Goal: Navigation & Orientation: Find specific page/section

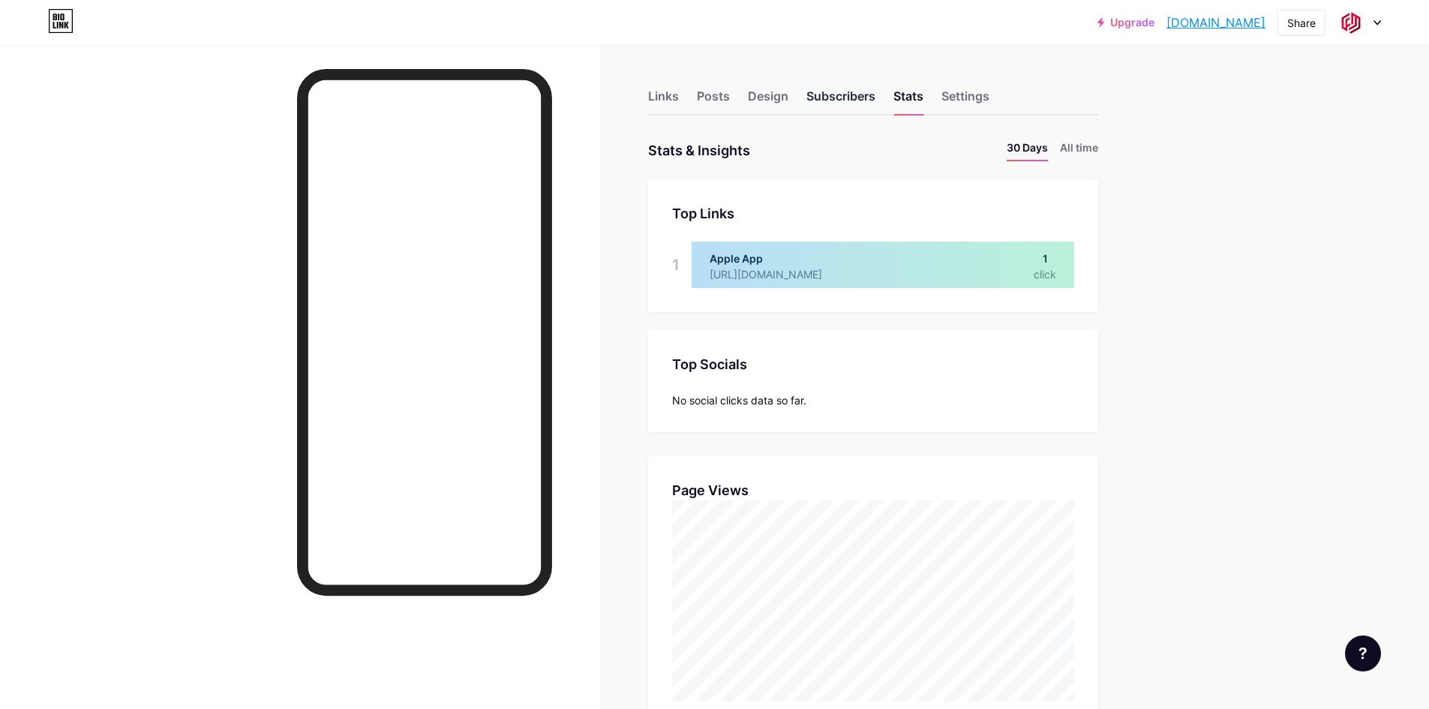
click at [827, 104] on div "Subscribers" at bounding box center [840, 100] width 69 height 27
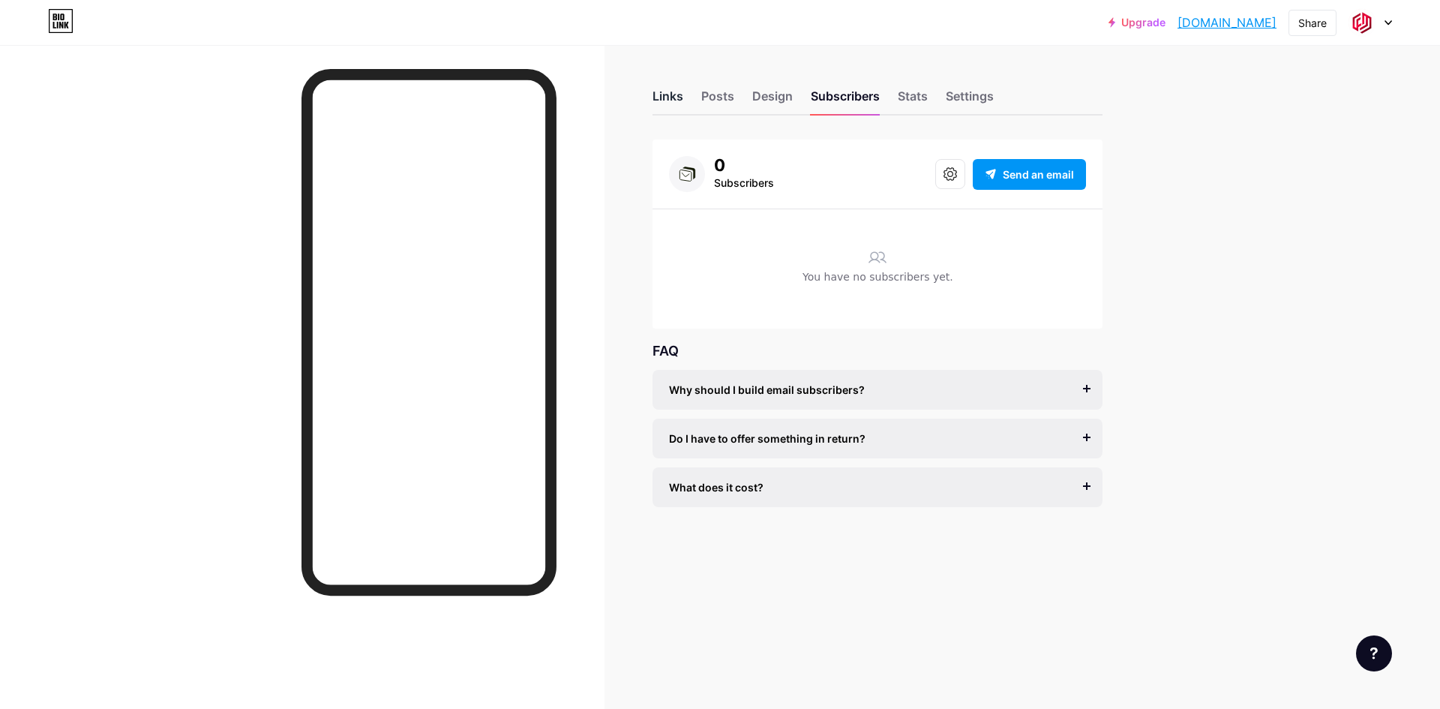
click at [677, 103] on div "Links" at bounding box center [667, 100] width 31 height 27
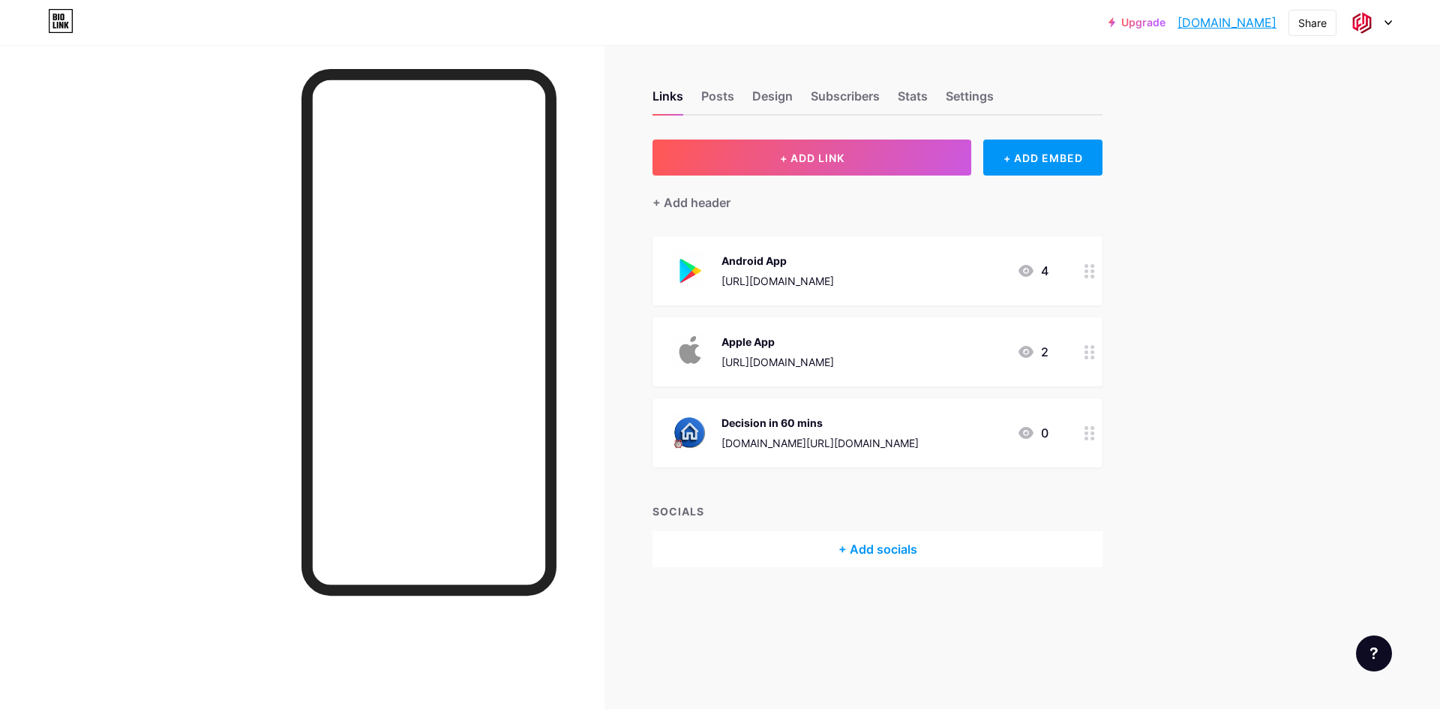
click at [1016, 288] on div "Android App https://play.google.com/store/apps/details?id=uk.co.financemagic.cl…" at bounding box center [859, 270] width 378 height 39
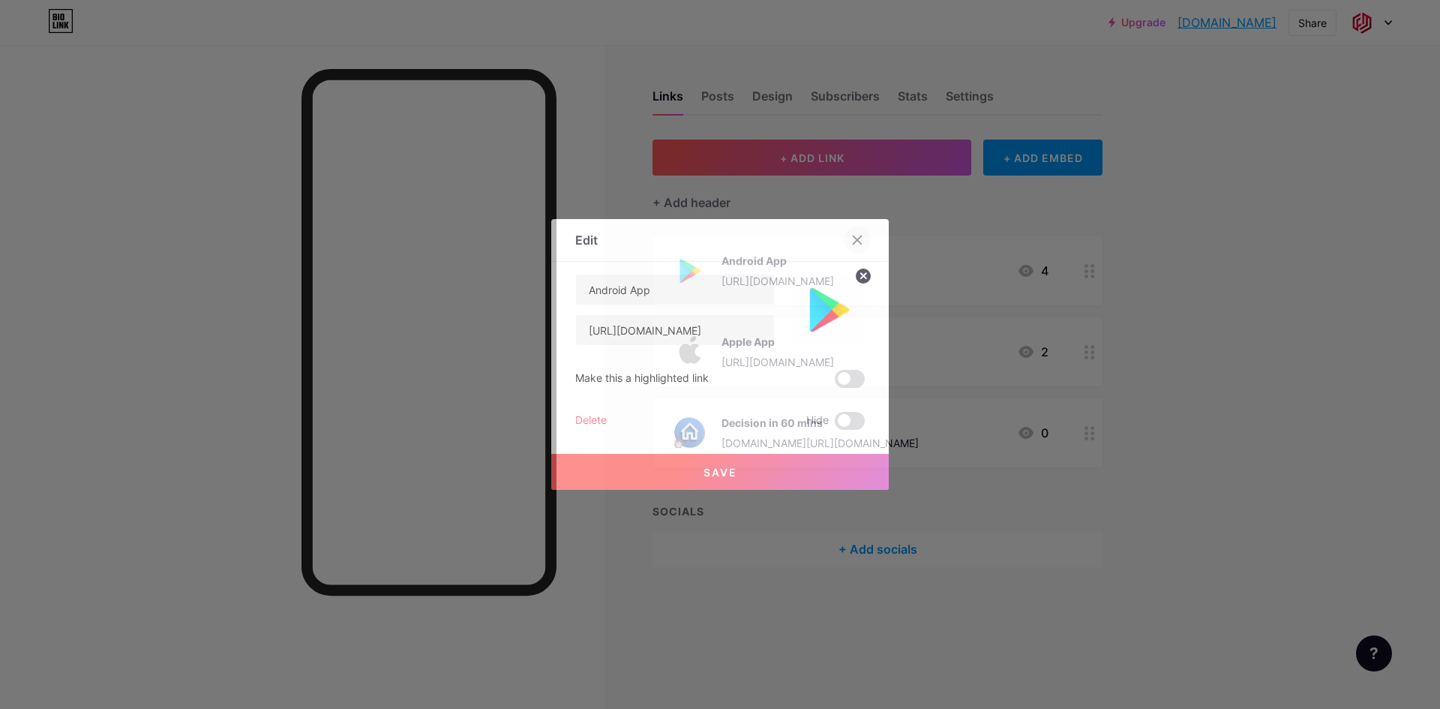
click at [865, 240] on div at bounding box center [857, 239] width 27 height 27
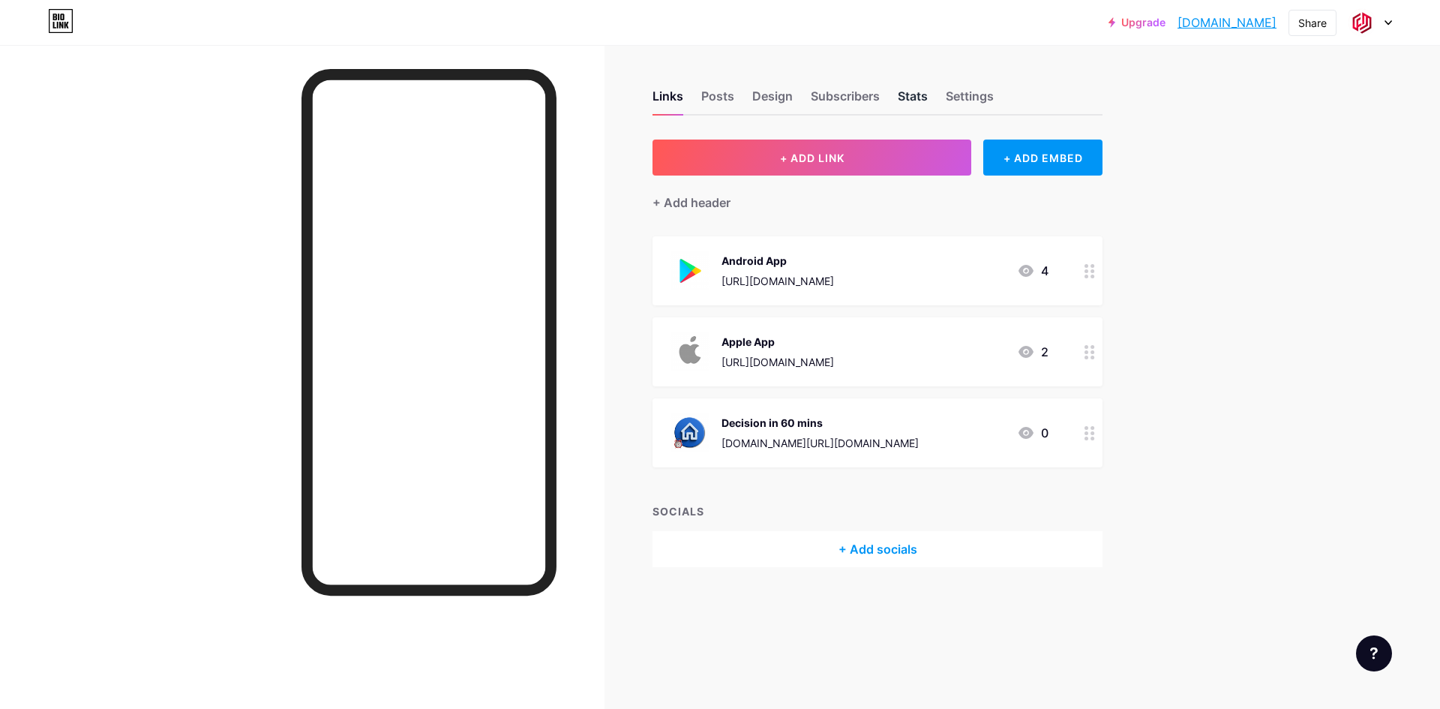
click at [910, 106] on div "Stats" at bounding box center [913, 100] width 30 height 27
